Goal: Check status: Verify the current state of an ongoing process or item

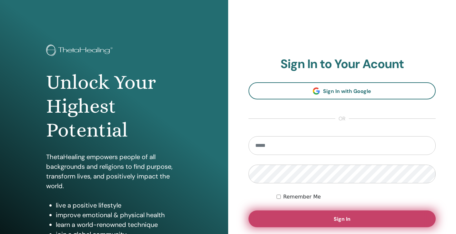
type input "**********"
click at [351, 221] on button "Sign In" at bounding box center [343, 219] width 188 height 17
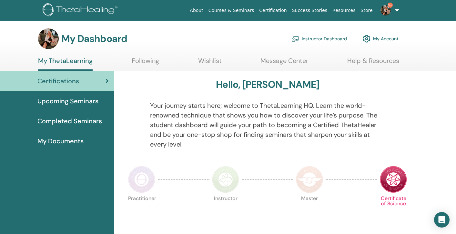
click at [331, 37] on link "Instructor Dashboard" at bounding box center [320, 39] width 56 height 14
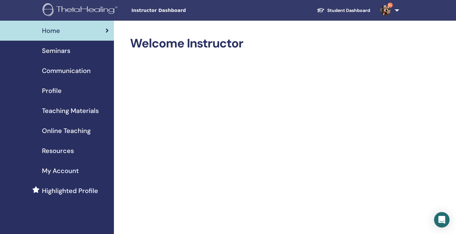
click at [61, 50] on span "Seminars" at bounding box center [56, 51] width 28 height 10
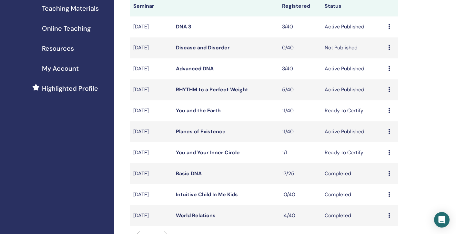
scroll to position [104, 0]
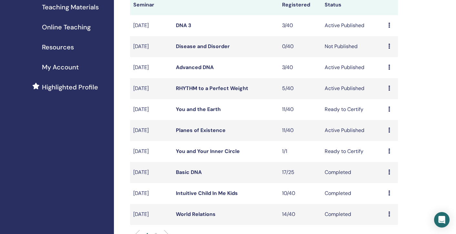
click at [191, 174] on link "Basic DNA" at bounding box center [189, 172] width 26 height 7
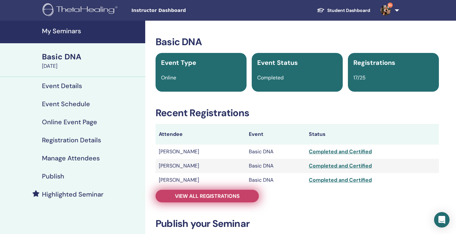
click at [213, 195] on span "View all registrations" at bounding box center [207, 196] width 65 height 7
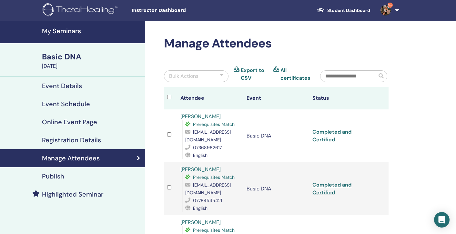
click at [79, 139] on h4 "Registration Details" at bounding box center [71, 140] width 59 height 8
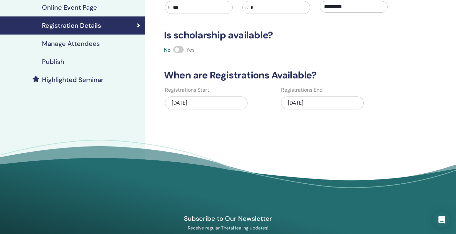
scroll to position [113, 0]
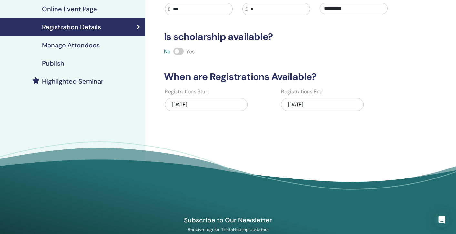
click at [319, 104] on div "[DATE]" at bounding box center [322, 104] width 83 height 13
click at [183, 105] on div "[DATE]" at bounding box center [206, 104] width 83 height 13
click at [309, 107] on div "[DATE]" at bounding box center [322, 104] width 83 height 13
